Goal: Task Accomplishment & Management: Use online tool/utility

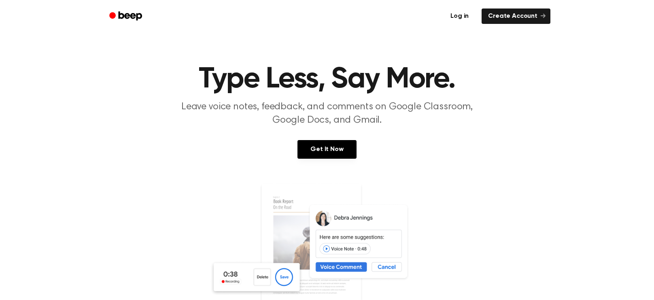
click at [466, 15] on link "Log in" at bounding box center [459, 16] width 34 height 19
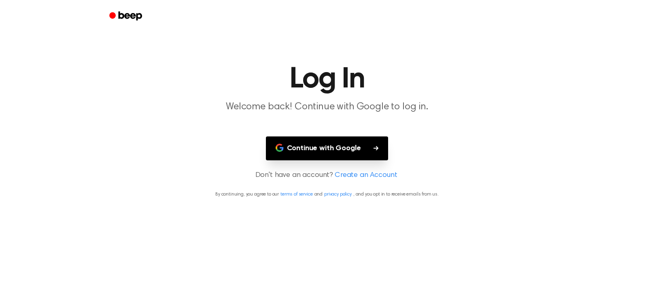
click at [333, 140] on button "Continue with Google" at bounding box center [327, 148] width 123 height 24
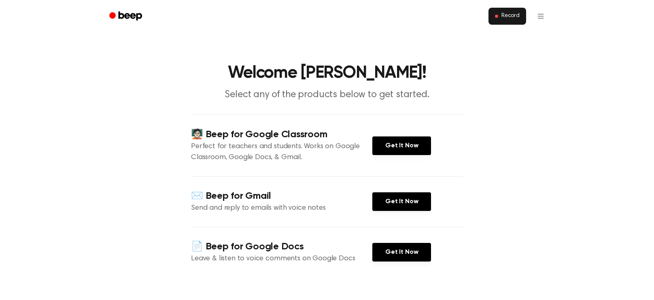
click at [495, 19] on button "Record" at bounding box center [507, 16] width 38 height 17
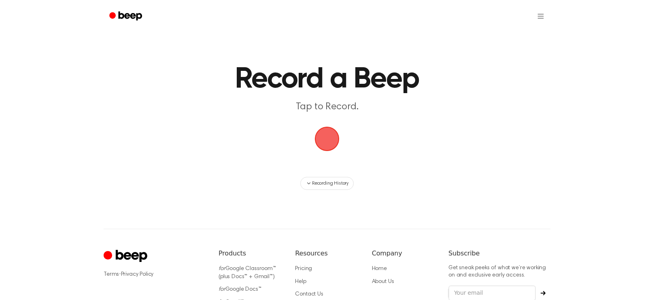
click at [322, 134] on span "button" at bounding box center [327, 139] width 42 height 42
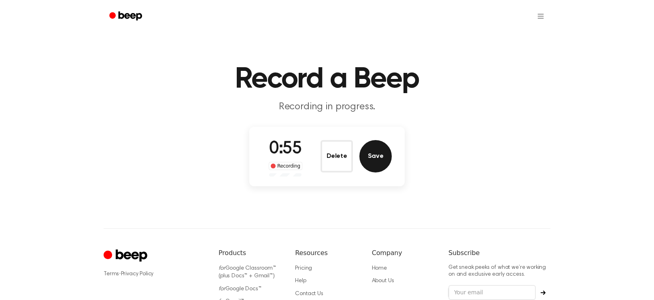
click at [374, 161] on button "Save" at bounding box center [375, 156] width 32 height 32
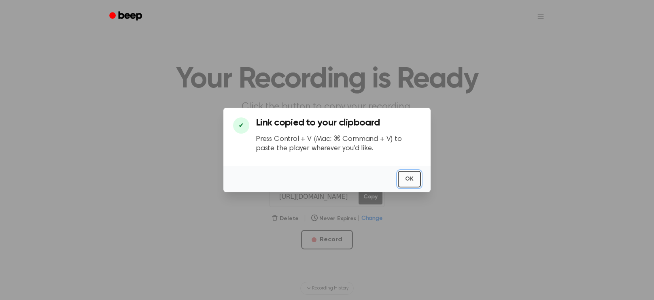
click at [411, 175] on button "OK" at bounding box center [409, 179] width 23 height 17
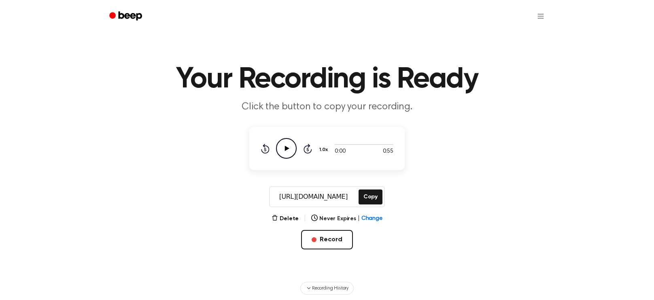
drag, startPoint x: 275, startPoint y: 194, endPoint x: 352, endPoint y: 196, distance: 77.3
click at [352, 196] on input "[URL][DOMAIN_NAME]" at bounding box center [313, 196] width 87 height 19
click at [371, 196] on button "Copy" at bounding box center [370, 196] width 24 height 15
click at [287, 149] on icon "Play Audio" at bounding box center [286, 148] width 21 height 21
click at [291, 143] on icon "Pause Audio" at bounding box center [286, 148] width 21 height 21
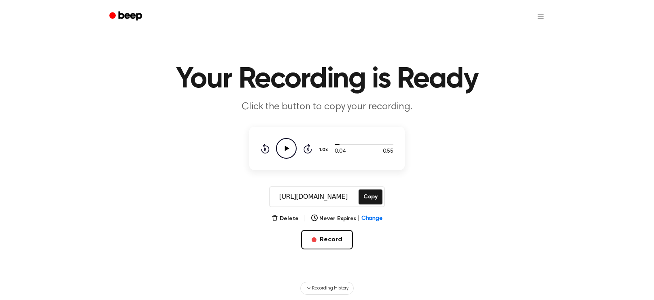
click at [304, 152] on icon at bounding box center [307, 149] width 8 height 10
click at [304, 152] on icon "Skip 5 seconds" at bounding box center [307, 148] width 9 height 11
click at [291, 149] on icon "Play Audio" at bounding box center [286, 148] width 21 height 21
click at [293, 141] on circle at bounding box center [286, 148] width 20 height 20
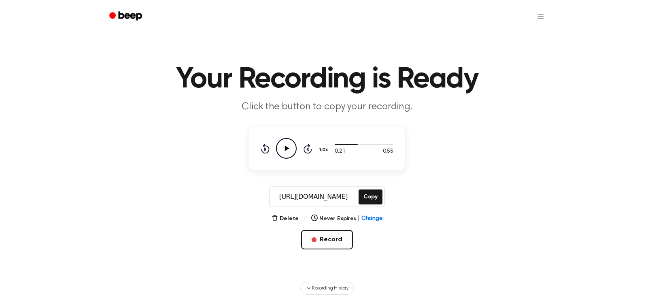
click at [286, 144] on icon "Play Audio" at bounding box center [286, 148] width 21 height 21
click at [286, 144] on icon "Pause Audio" at bounding box center [286, 148] width 21 height 21
click at [286, 144] on icon "Play Audio" at bounding box center [286, 148] width 21 height 21
click at [286, 144] on icon "Pause Audio" at bounding box center [286, 148] width 21 height 21
click at [286, 144] on icon "Play Audio" at bounding box center [286, 148] width 21 height 21
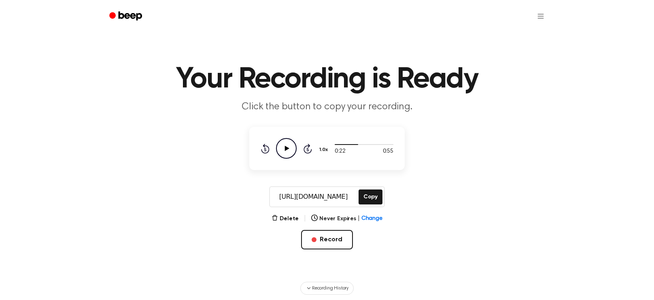
click at [286, 144] on icon "Play Audio" at bounding box center [286, 148] width 21 height 21
click at [286, 144] on icon "Pause Audio" at bounding box center [286, 148] width 21 height 21
click at [286, 144] on icon "Play Audio" at bounding box center [286, 148] width 21 height 21
click at [286, 144] on icon "Pause Audio" at bounding box center [286, 148] width 21 height 21
click at [286, 144] on icon "Play Audio" at bounding box center [286, 148] width 21 height 21
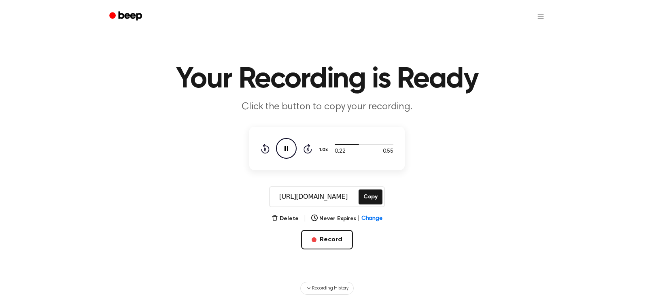
click at [286, 144] on icon "Pause Audio" at bounding box center [286, 148] width 21 height 21
click at [286, 144] on icon "Play Audio" at bounding box center [286, 148] width 21 height 21
click at [286, 144] on icon "Pause Audio" at bounding box center [286, 148] width 21 height 21
click at [286, 144] on icon "Play Audio" at bounding box center [286, 148] width 21 height 21
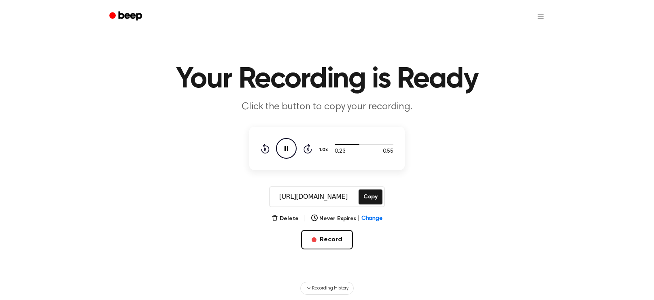
click at [286, 144] on icon "Pause Audio" at bounding box center [286, 148] width 21 height 21
click at [286, 144] on icon "Play Audio" at bounding box center [286, 148] width 21 height 21
click at [285, 147] on icon at bounding box center [287, 148] width 4 height 5
click at [311, 148] on icon at bounding box center [307, 149] width 8 height 10
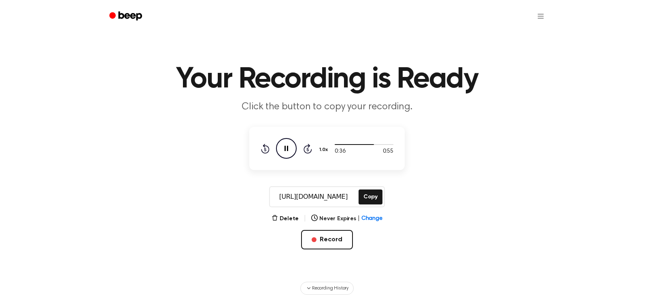
click at [311, 148] on icon at bounding box center [307, 149] width 8 height 10
click at [292, 151] on icon "Play Audio" at bounding box center [286, 148] width 21 height 21
click at [292, 151] on icon "Pause Audio" at bounding box center [286, 148] width 21 height 21
click at [292, 151] on icon "Play Audio" at bounding box center [286, 148] width 21 height 21
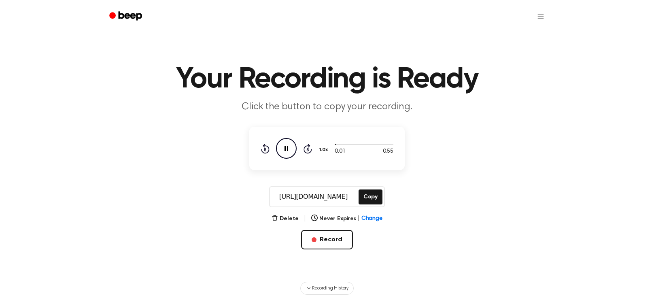
click at [325, 152] on button "1.0x" at bounding box center [324, 150] width 12 height 14
click at [341, 244] on div "2.0x" at bounding box center [333, 240] width 31 height 15
click at [322, 147] on button "2.0x" at bounding box center [324, 150] width 13 height 14
